Goal: Task Accomplishment & Management: Complete application form

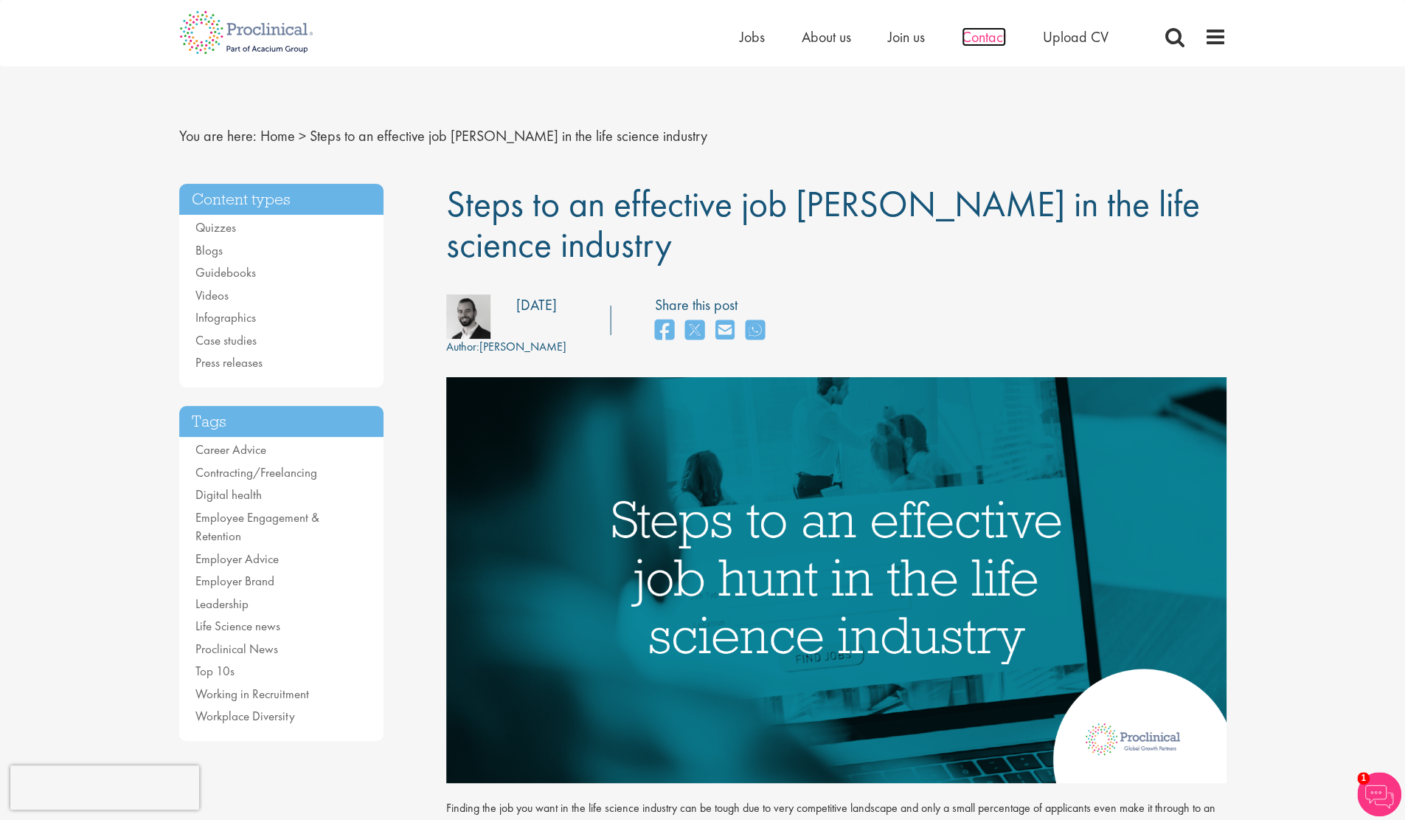
click at [996, 30] on span "Contact" at bounding box center [984, 36] width 44 height 19
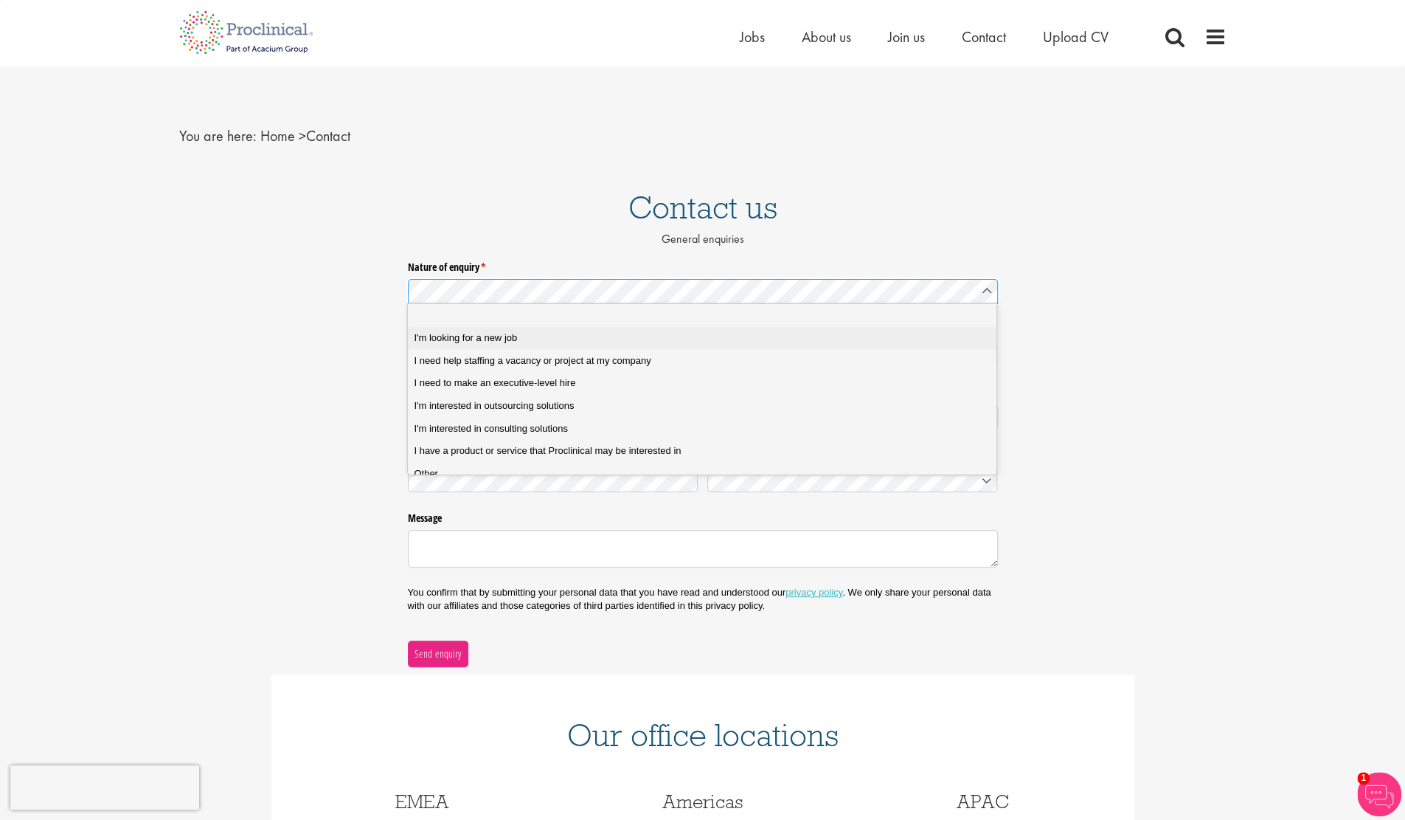
click at [477, 336] on span "I'm looking for a new job" at bounding box center [465, 337] width 103 height 13
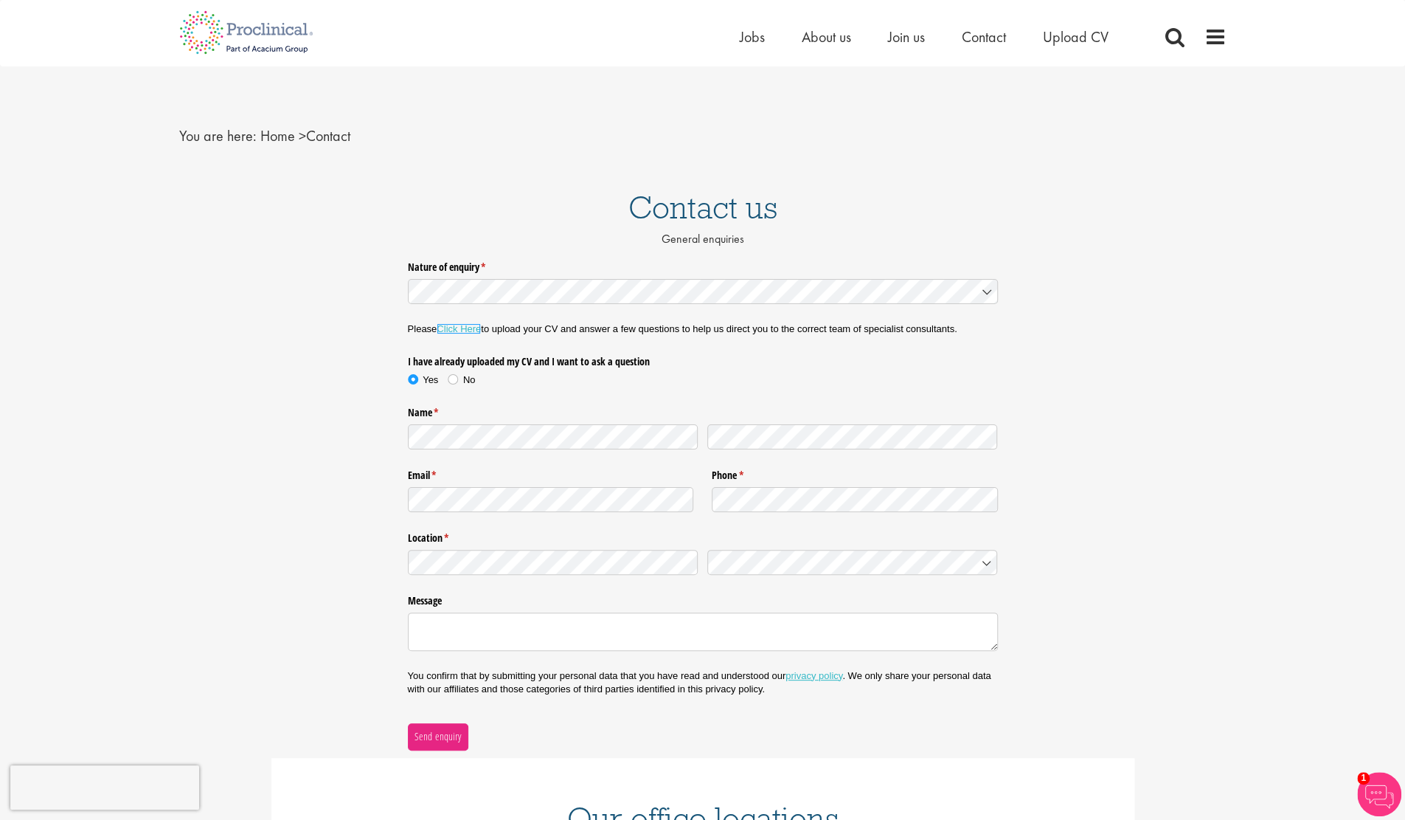
click at [457, 328] on link "Click Here" at bounding box center [459, 328] width 44 height 11
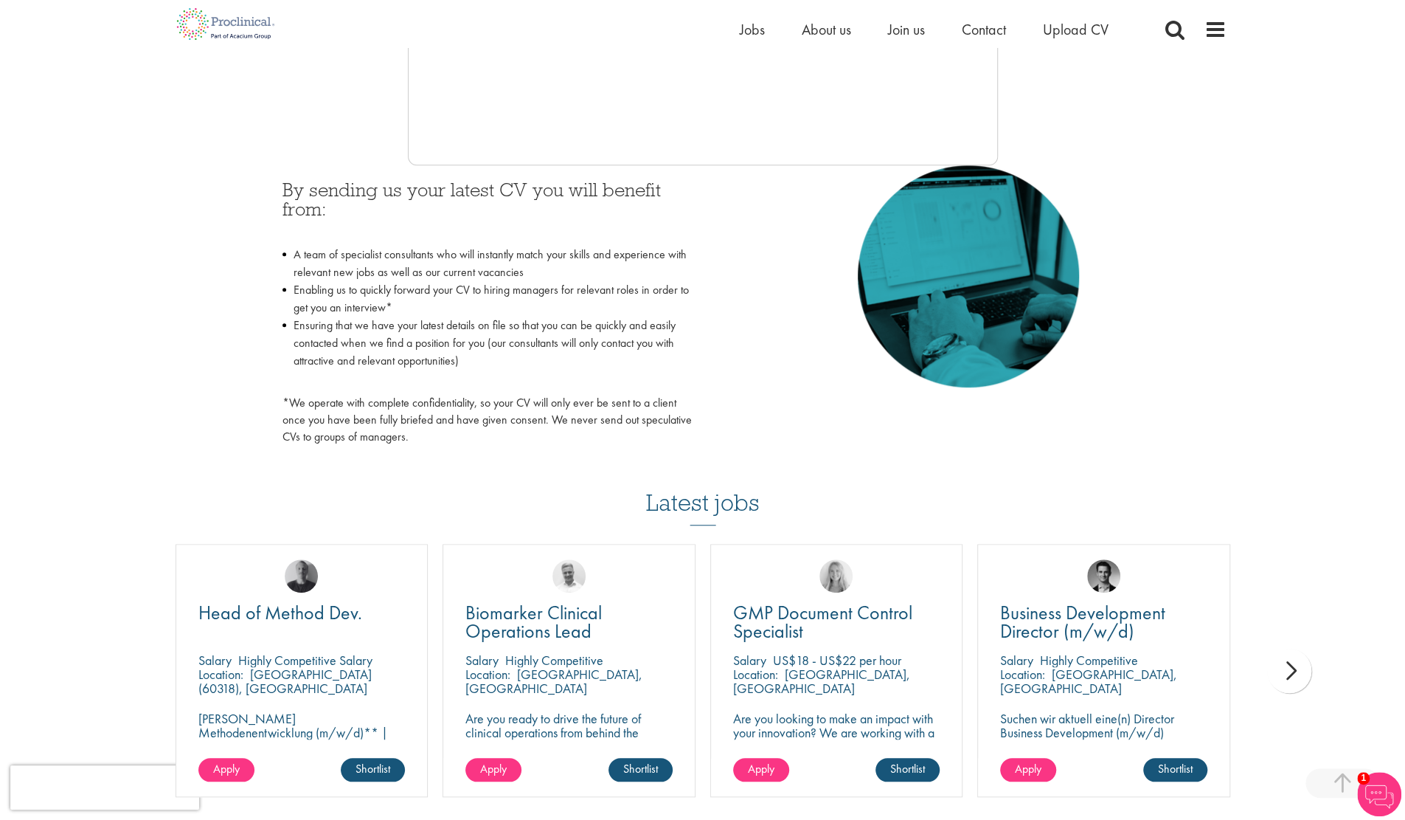
scroll to position [782, 0]
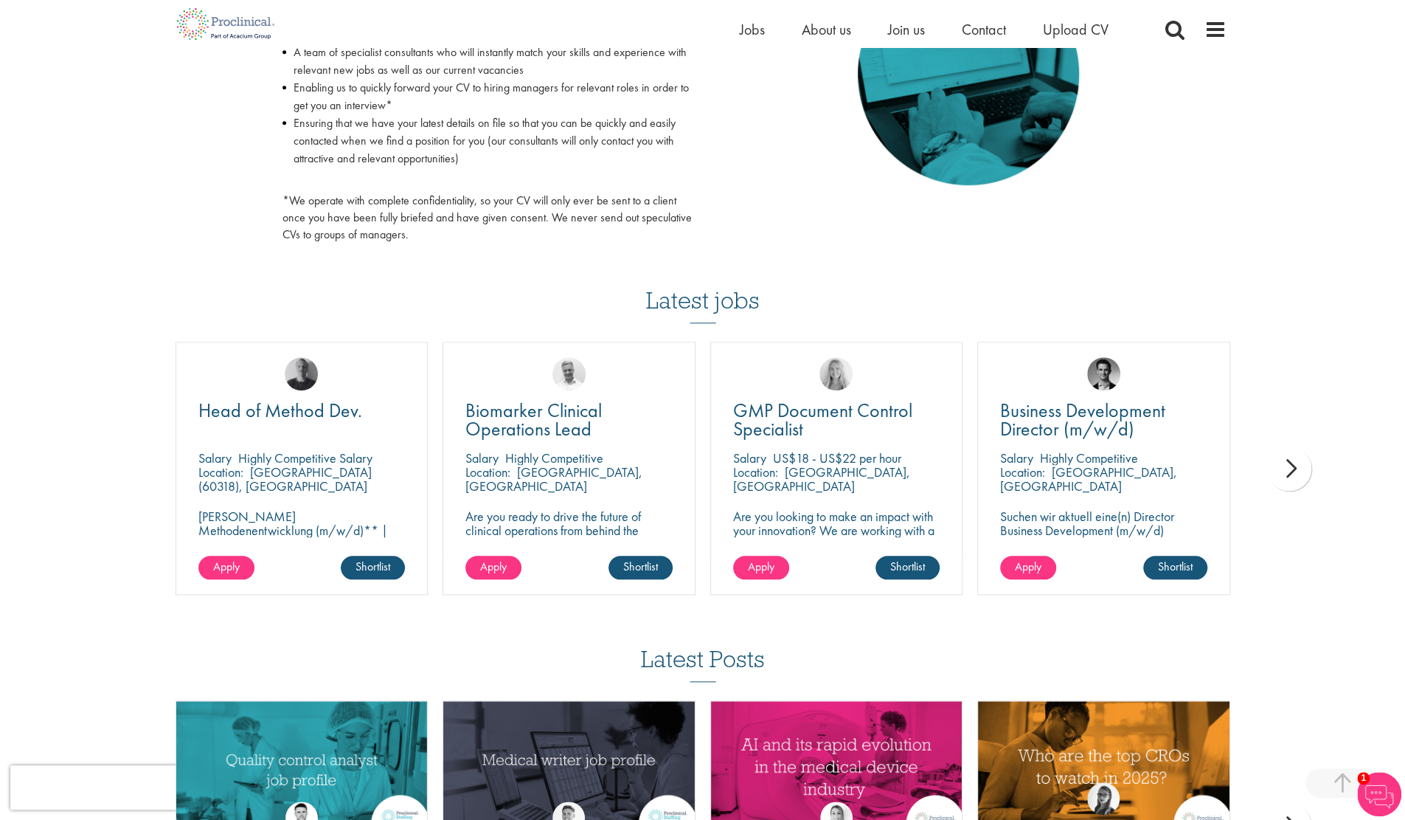
click at [1298, 467] on div "next" at bounding box center [1290, 468] width 44 height 44
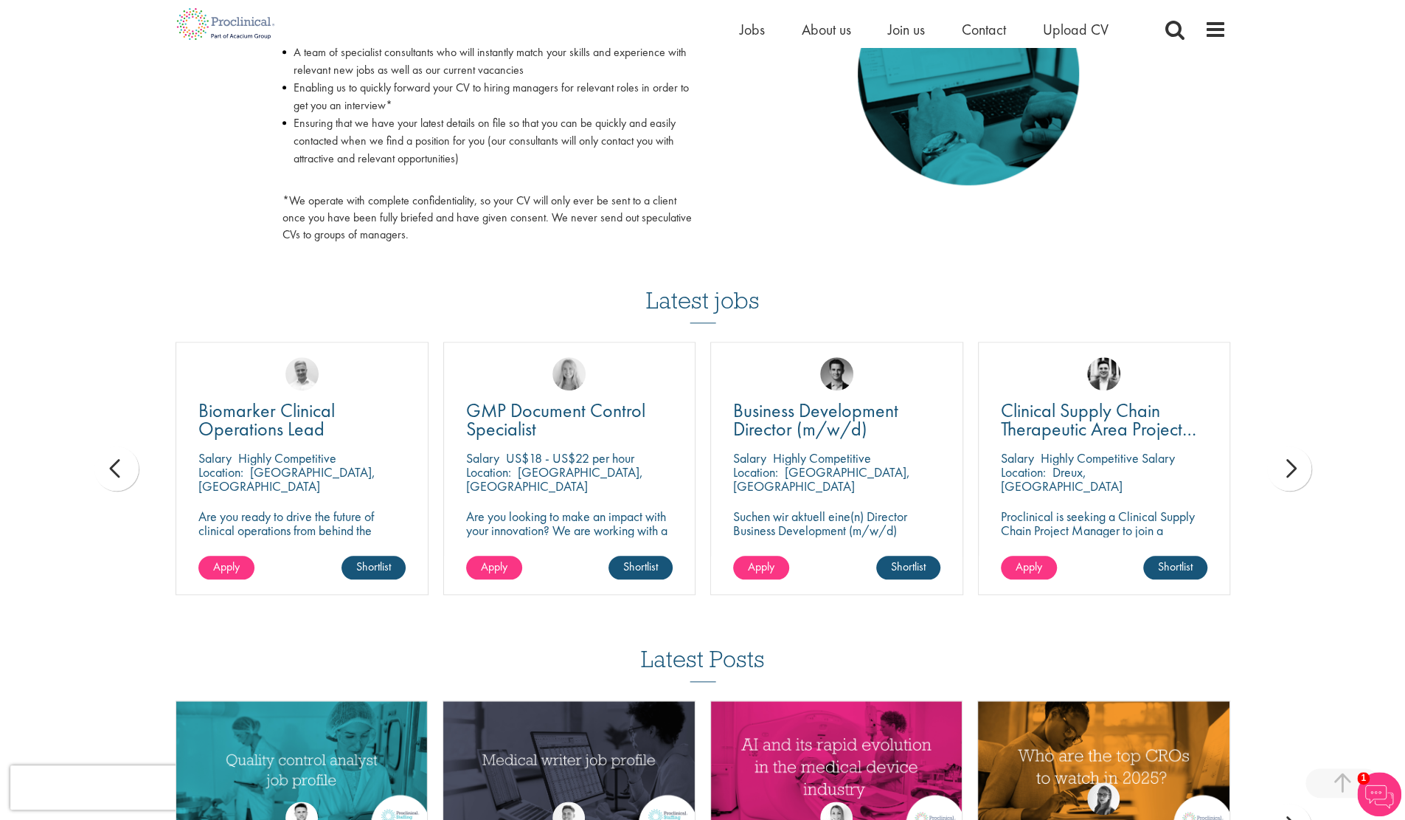
click at [1298, 467] on div "next" at bounding box center [1290, 468] width 44 height 44
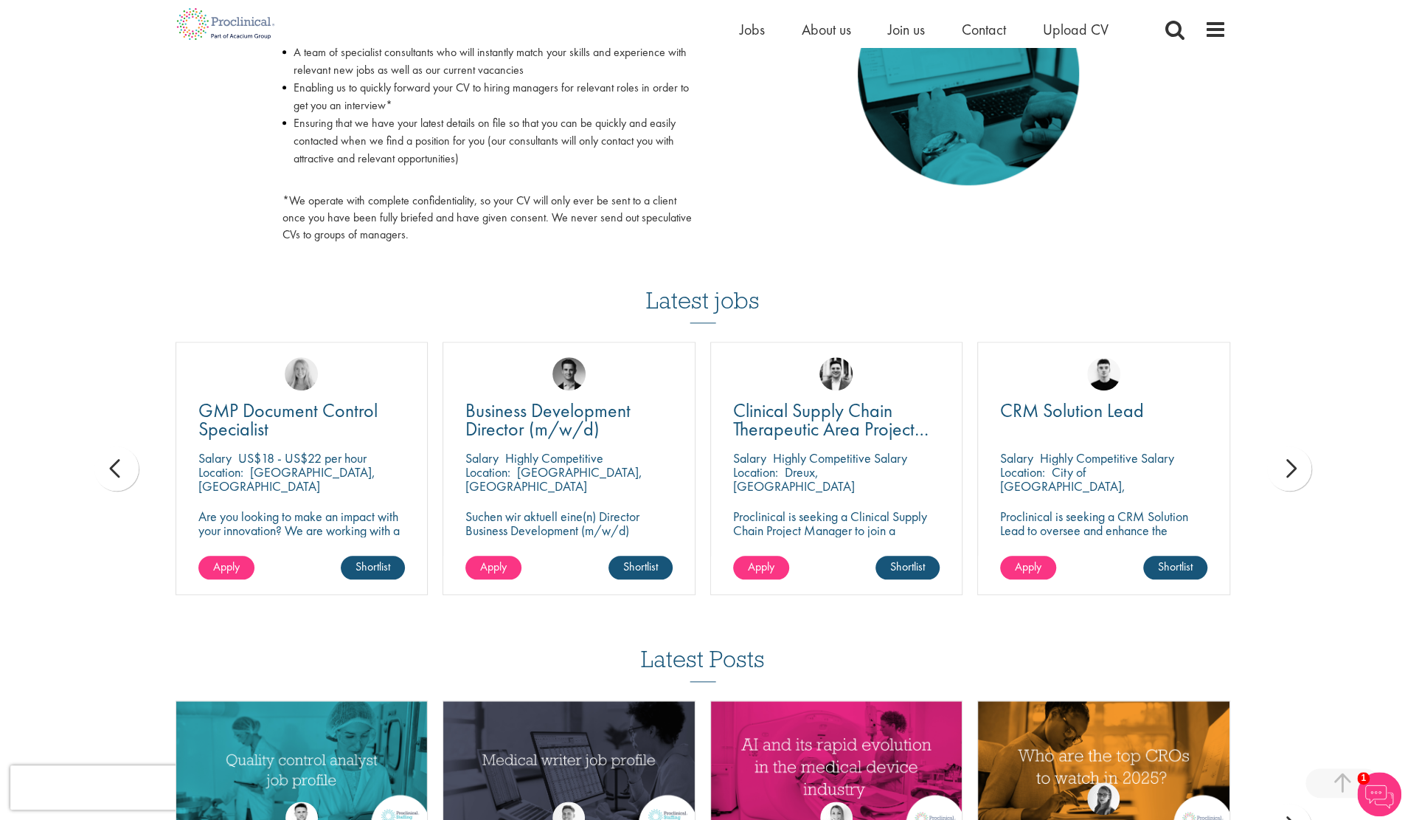
click at [1298, 467] on div "next" at bounding box center [1290, 468] width 44 height 44
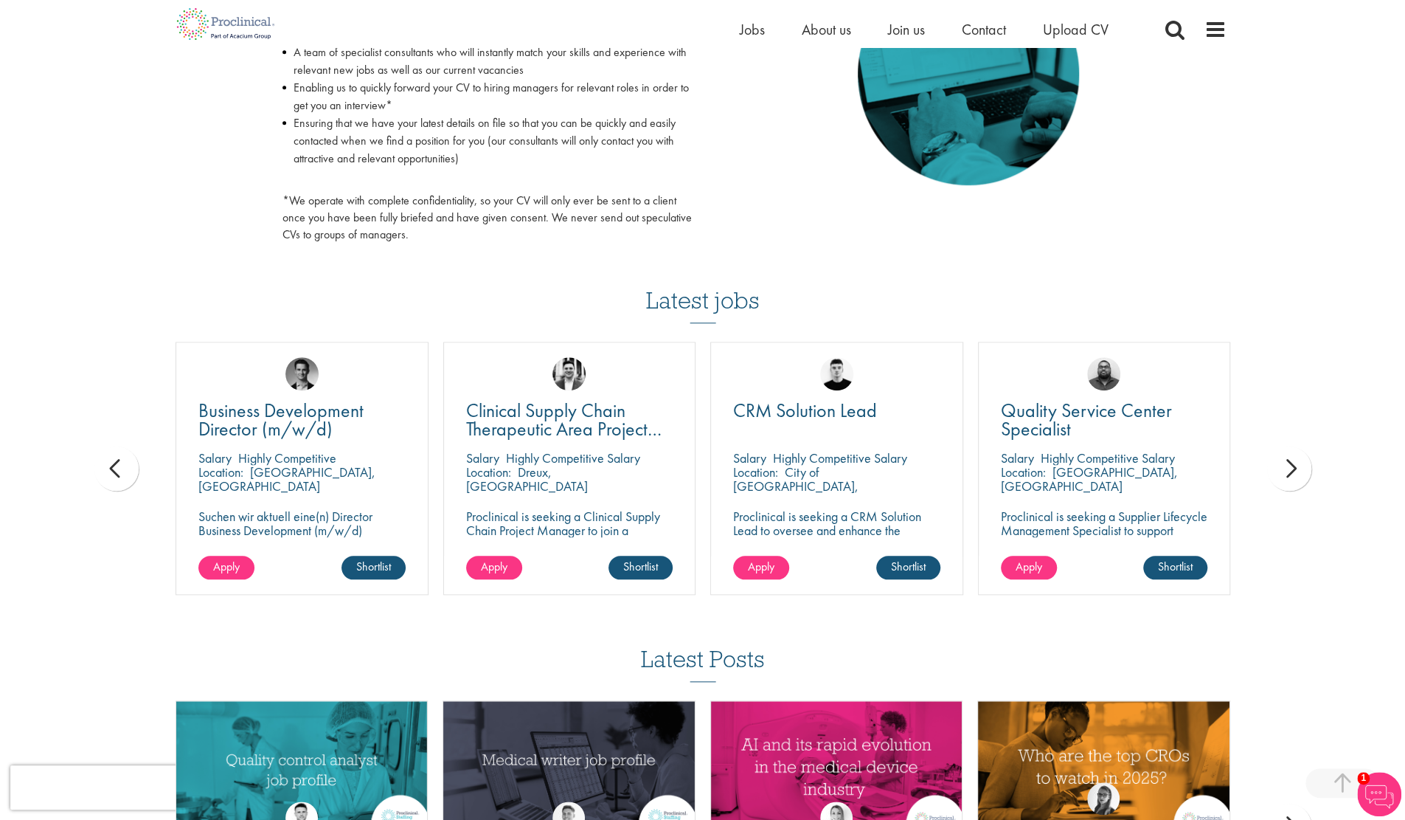
click at [1298, 467] on div "next" at bounding box center [1290, 468] width 44 height 44
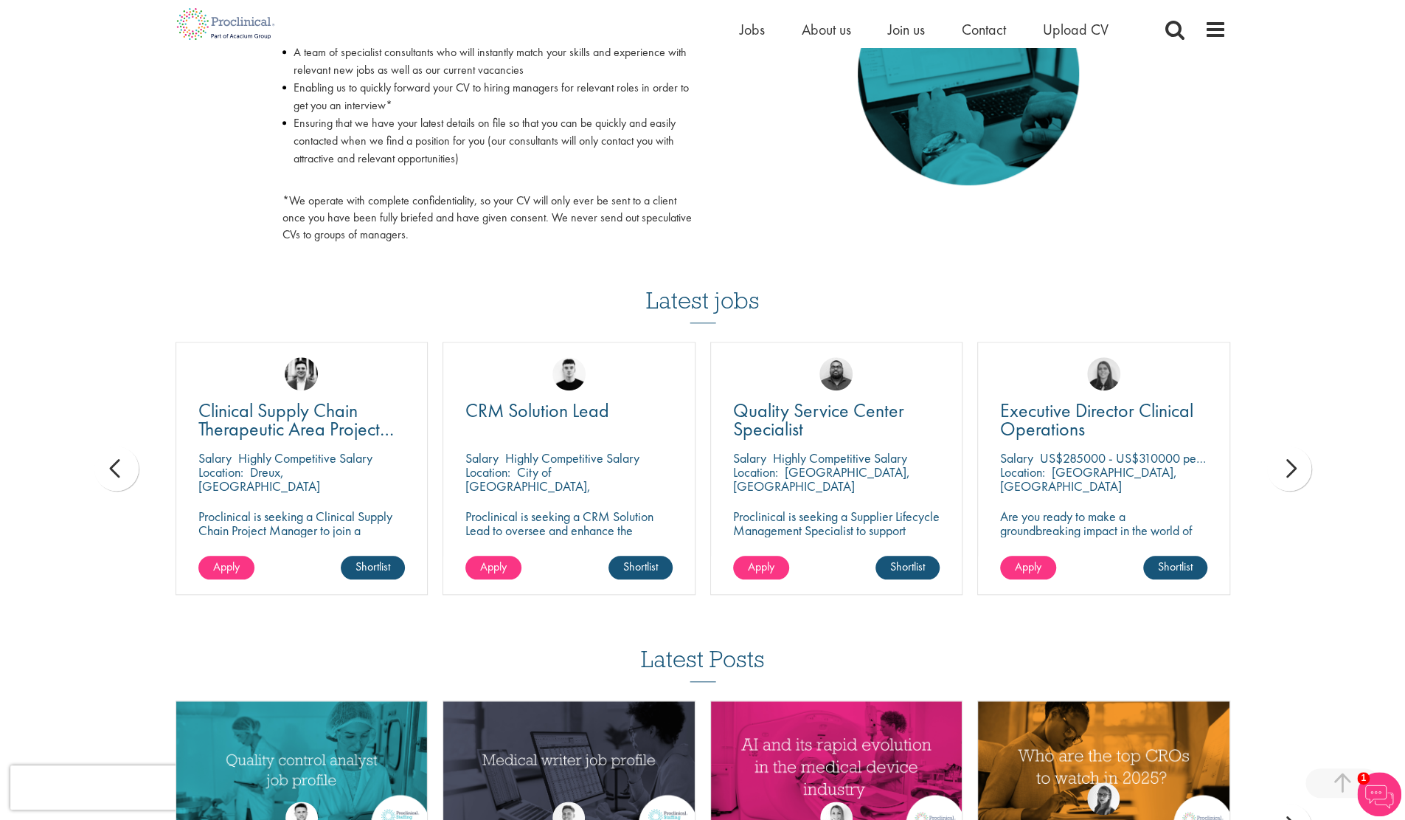
click at [1298, 467] on div "next" at bounding box center [1290, 468] width 44 height 44
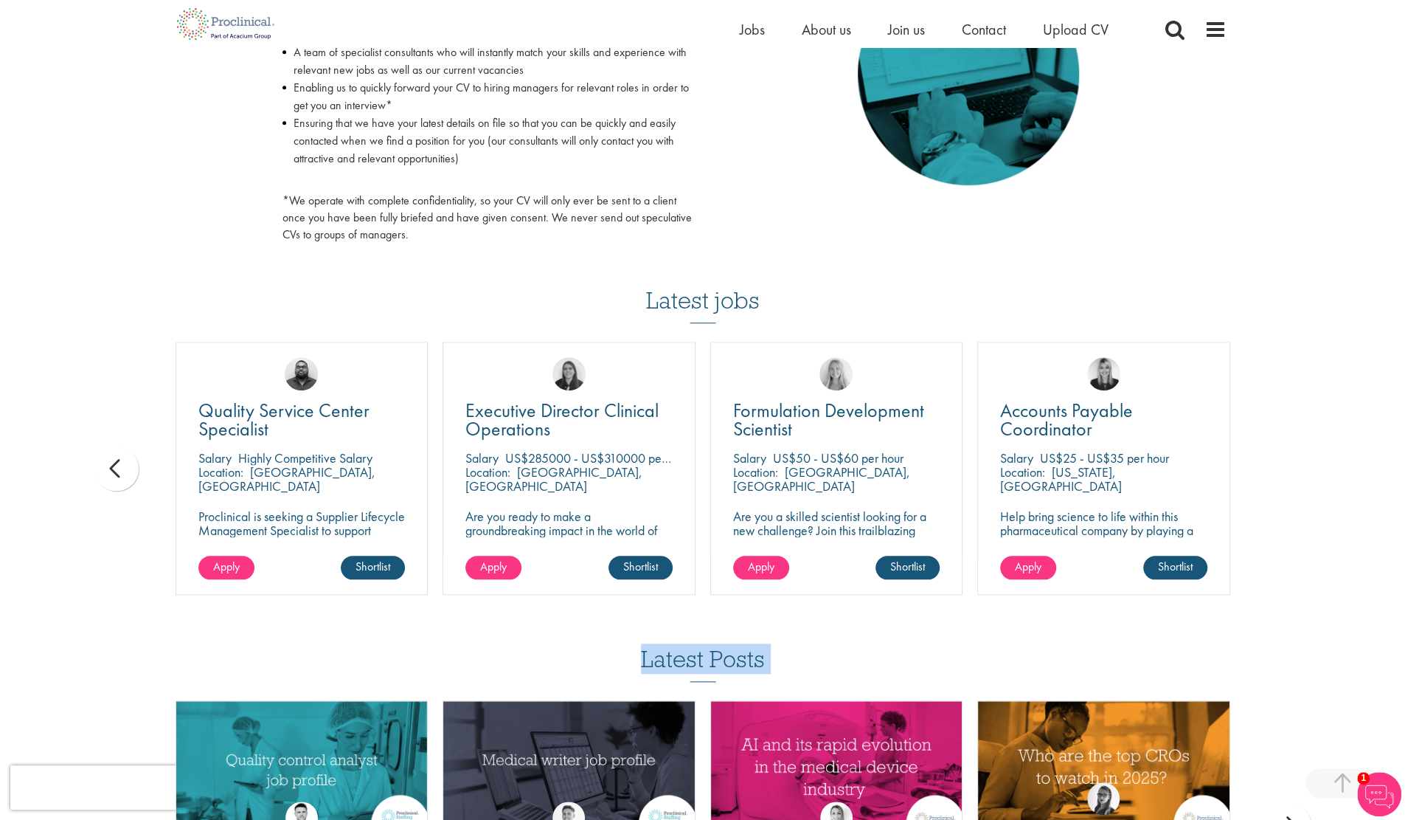
click at [1298, 467] on div "You are here: Home > Upload CV Upload CV Start getting matched with new jobs as…" at bounding box center [702, 114] width 1405 height 1792
